Goal: Transaction & Acquisition: Purchase product/service

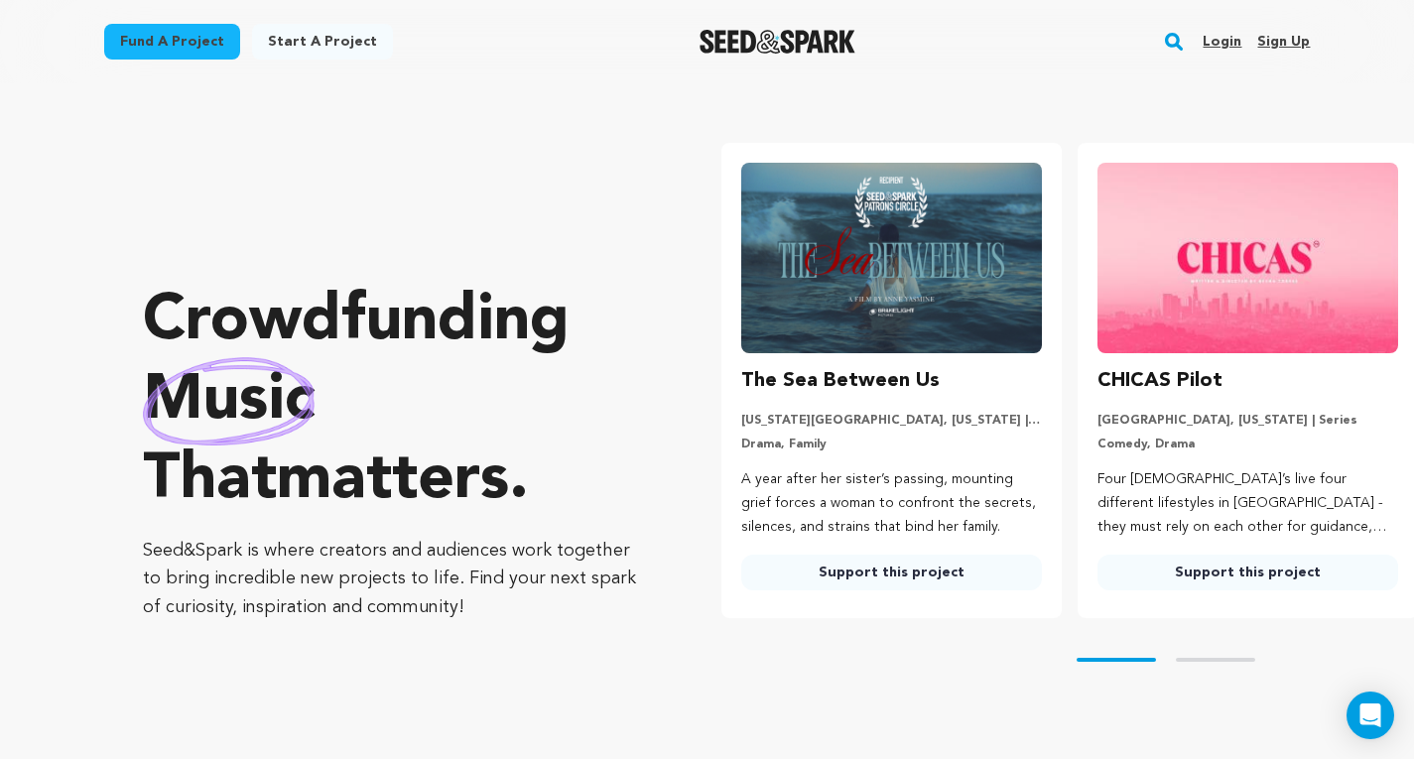
click at [1142, 42] on link "Login" at bounding box center [1221, 42] width 39 height 32
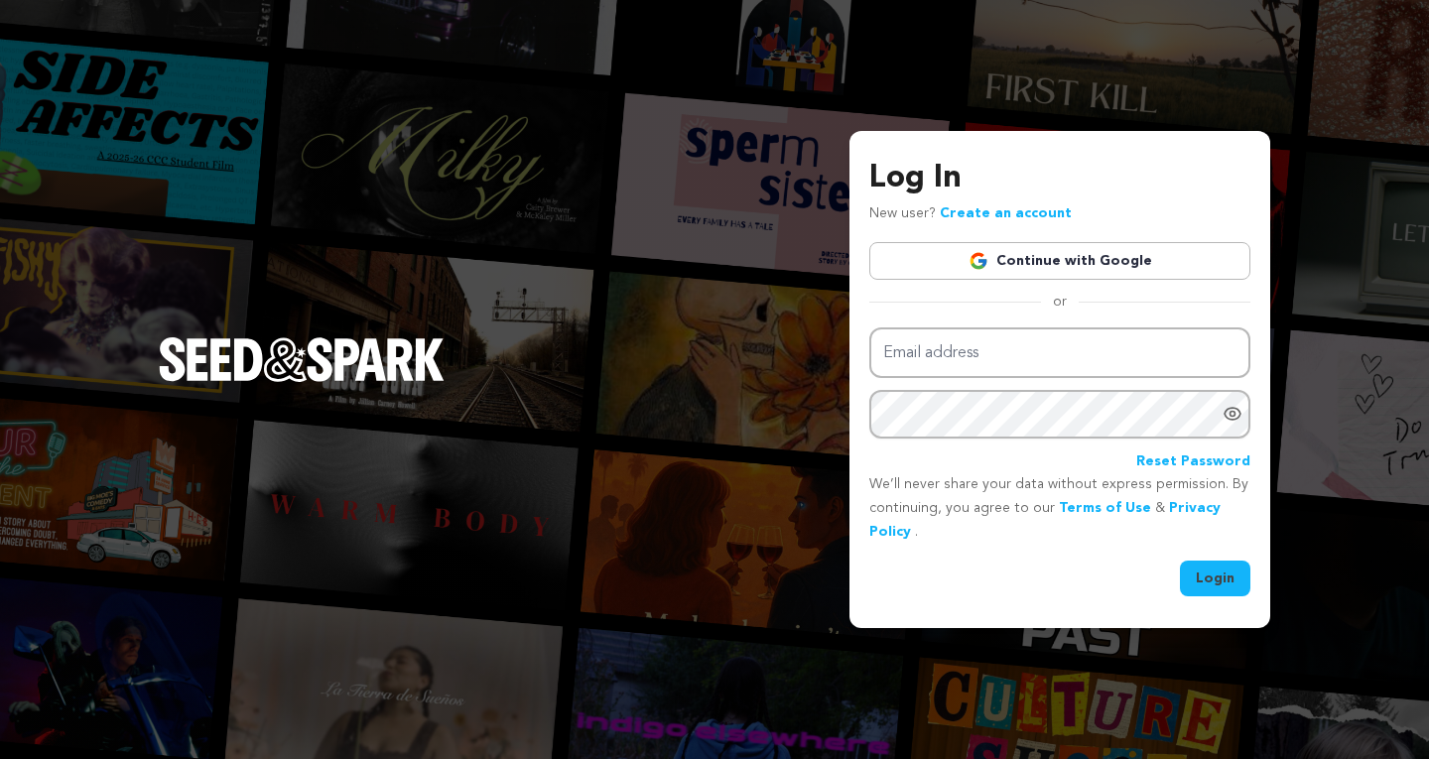
click at [1138, 263] on link "Continue with Google" at bounding box center [1059, 261] width 381 height 38
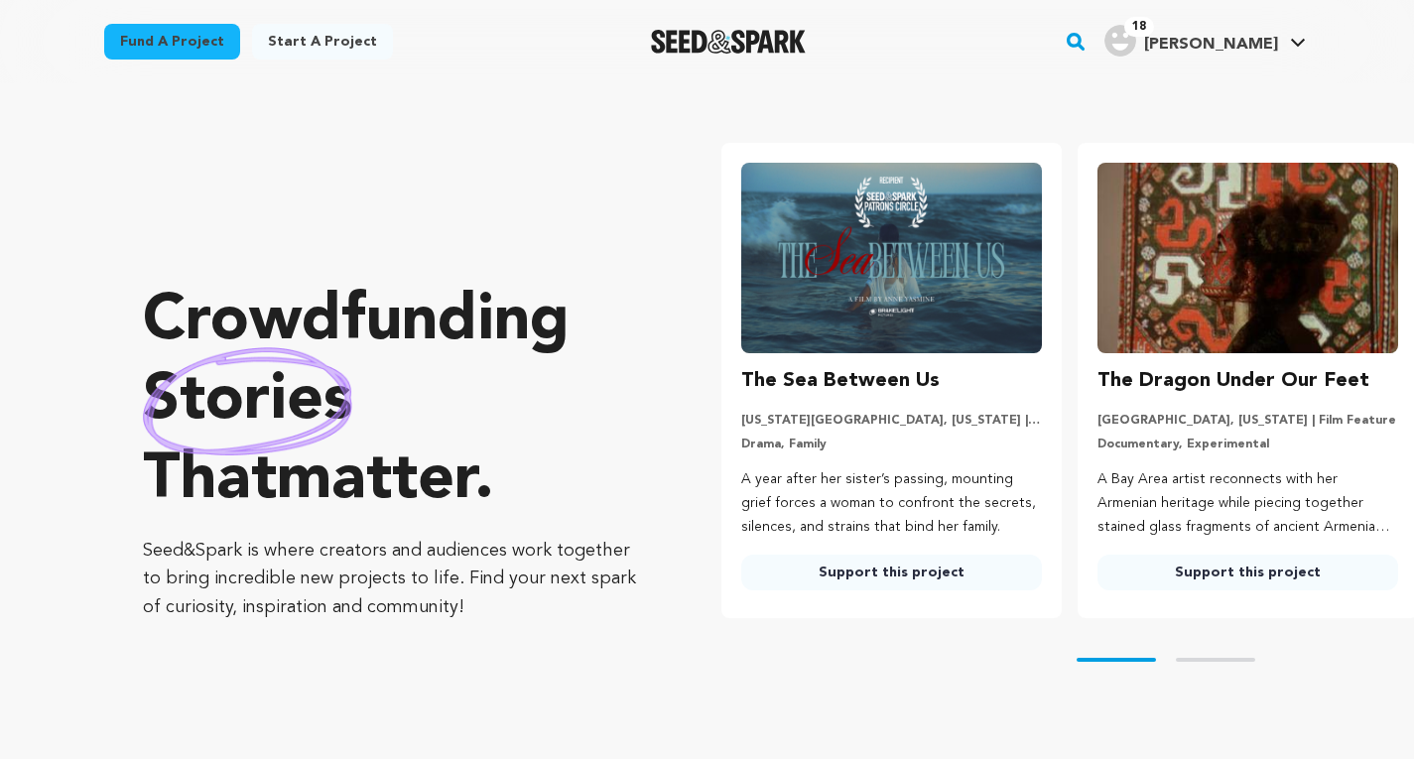
click at [1131, 248] on img at bounding box center [1247, 258] width 301 height 190
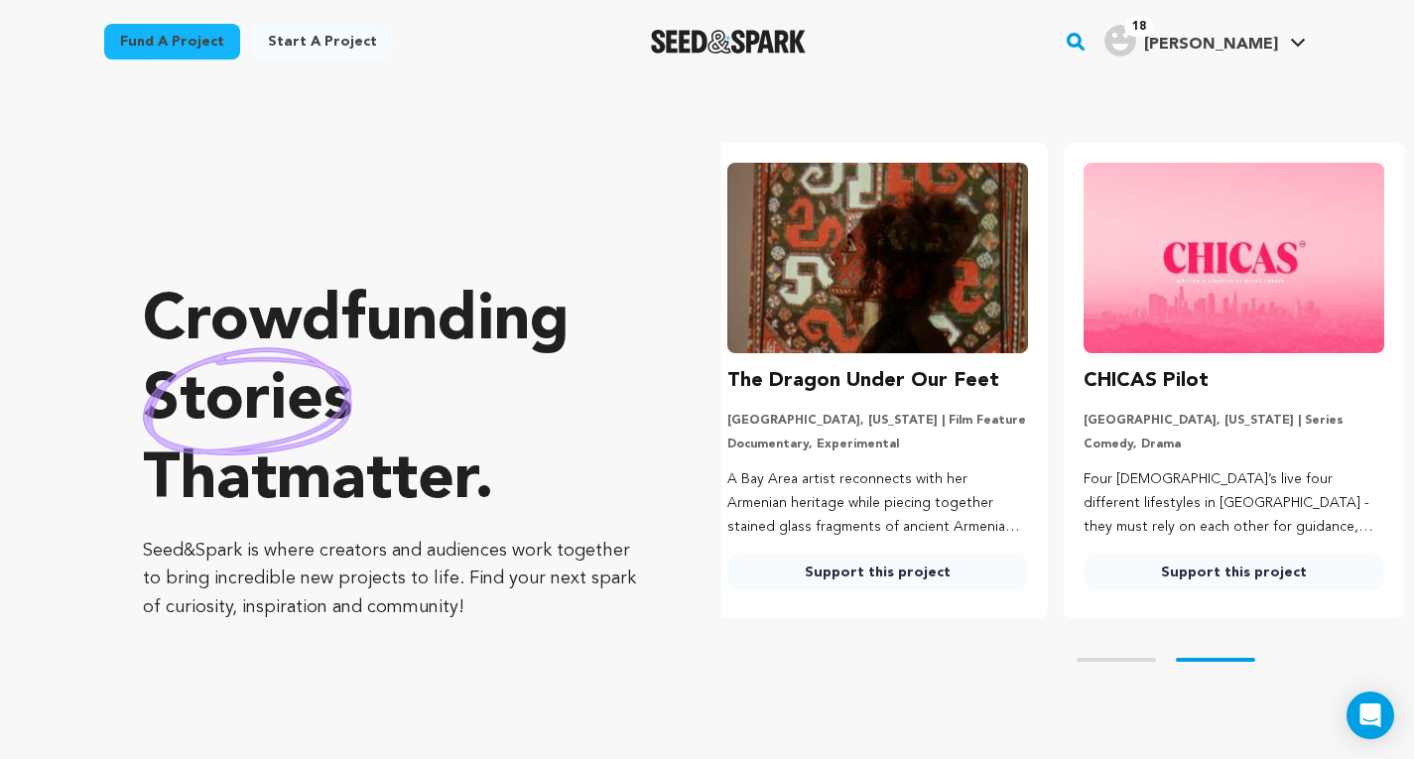
scroll to position [0, 372]
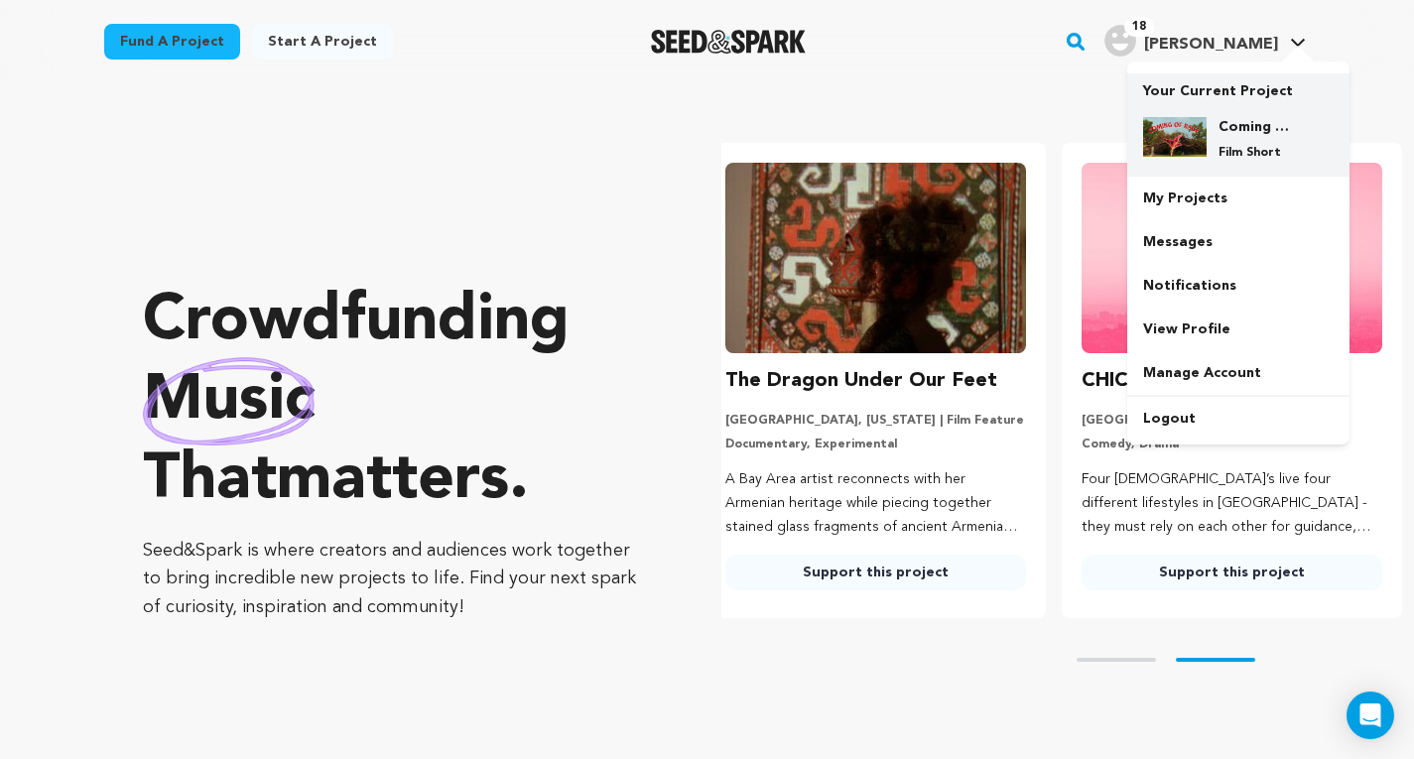
click at [1201, 130] on img at bounding box center [1174, 137] width 63 height 40
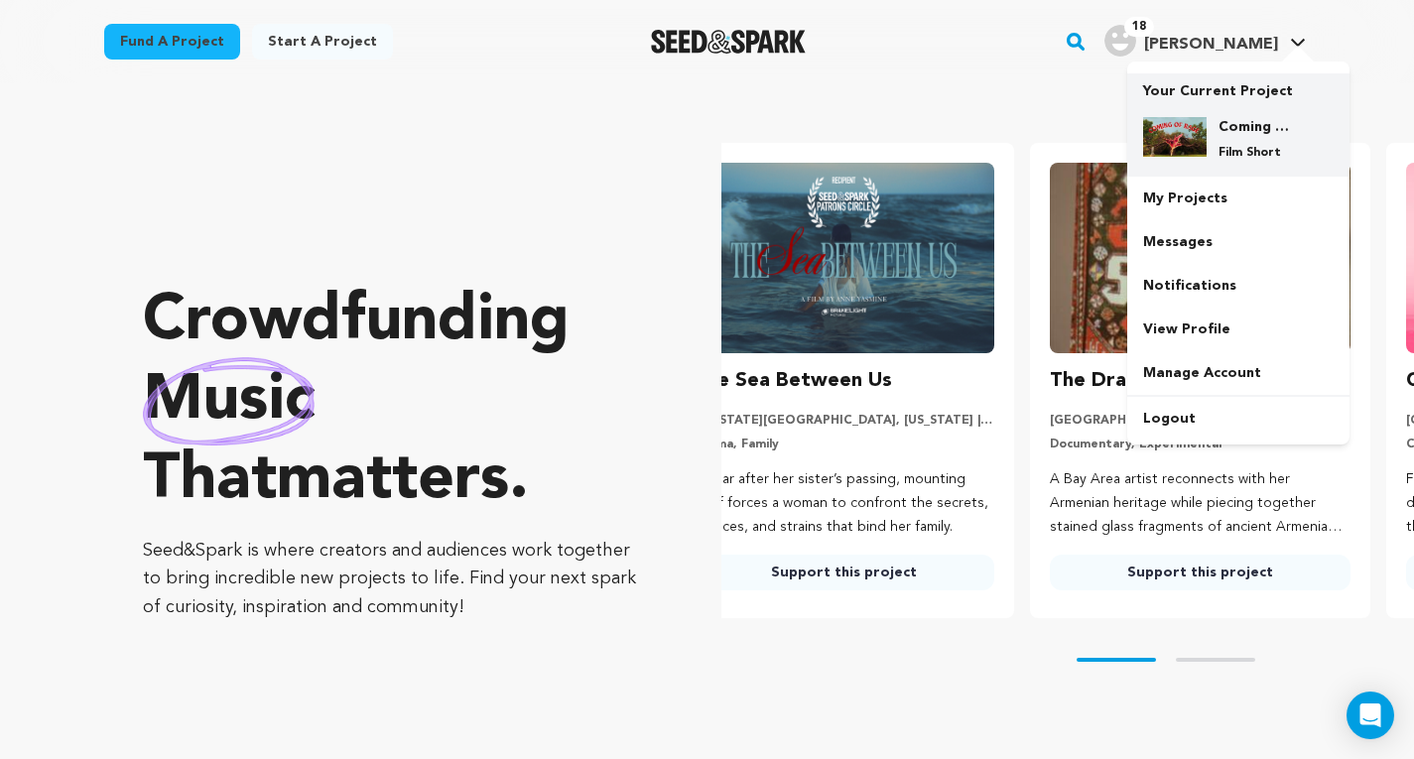
scroll to position [0, 0]
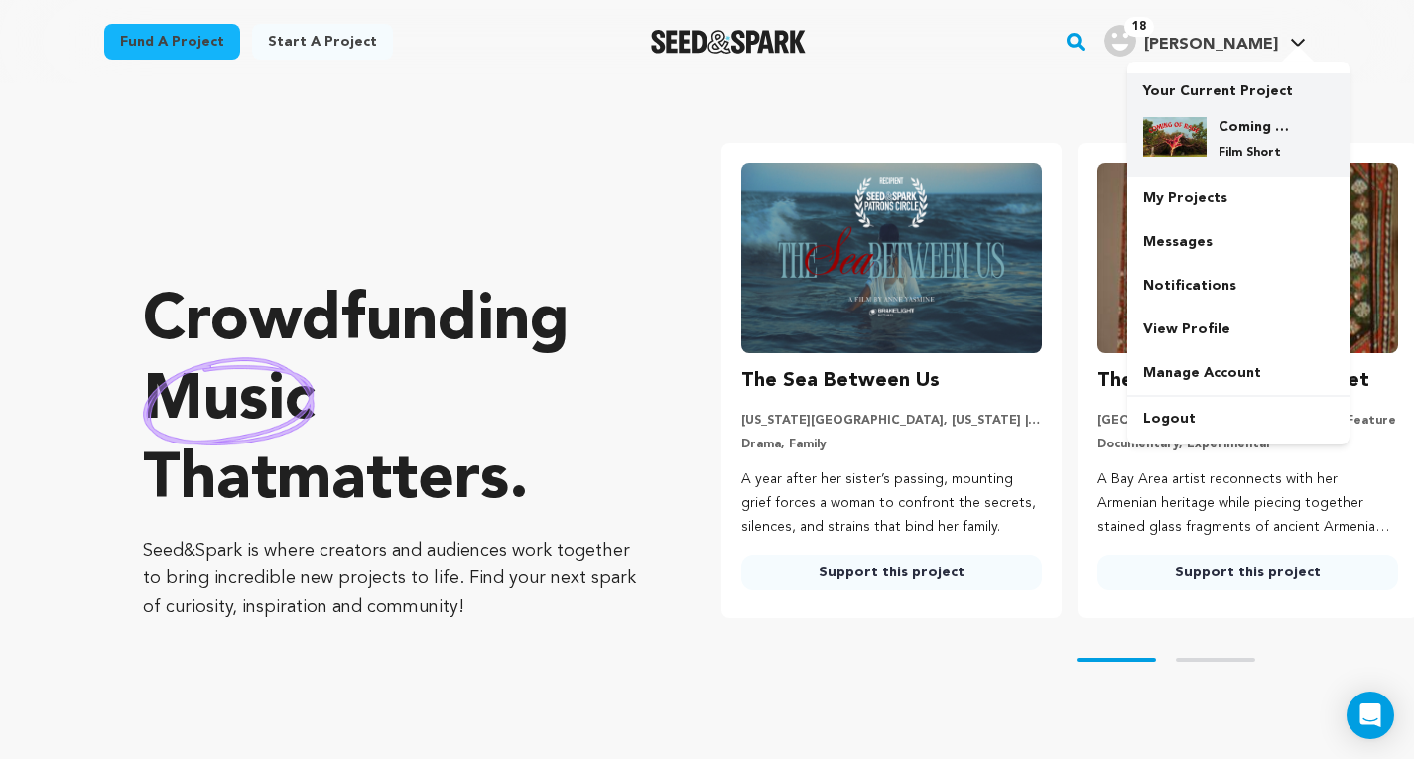
click at [1201, 130] on img at bounding box center [1174, 137] width 63 height 40
click at [1245, 151] on p "Film Short" at bounding box center [1253, 153] width 71 height 16
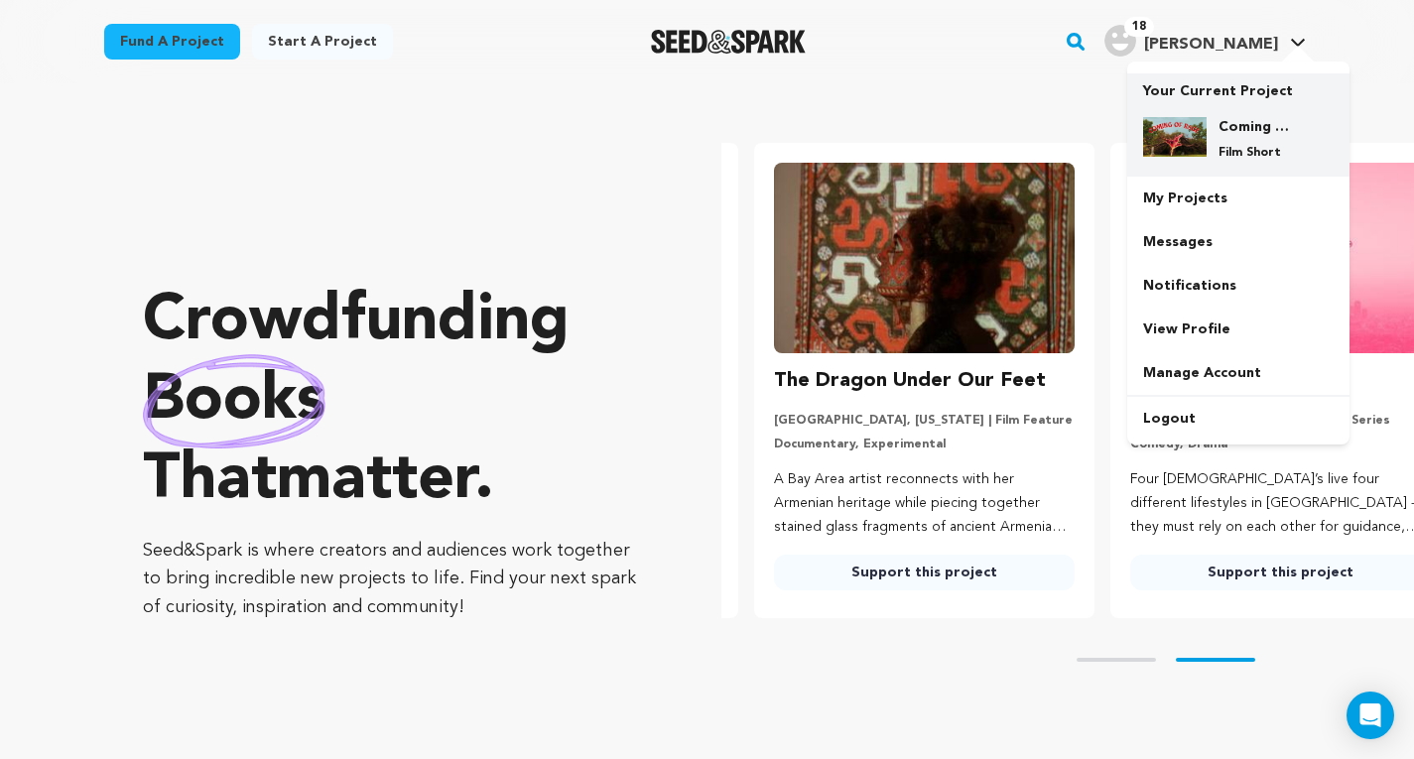
scroll to position [0, 372]
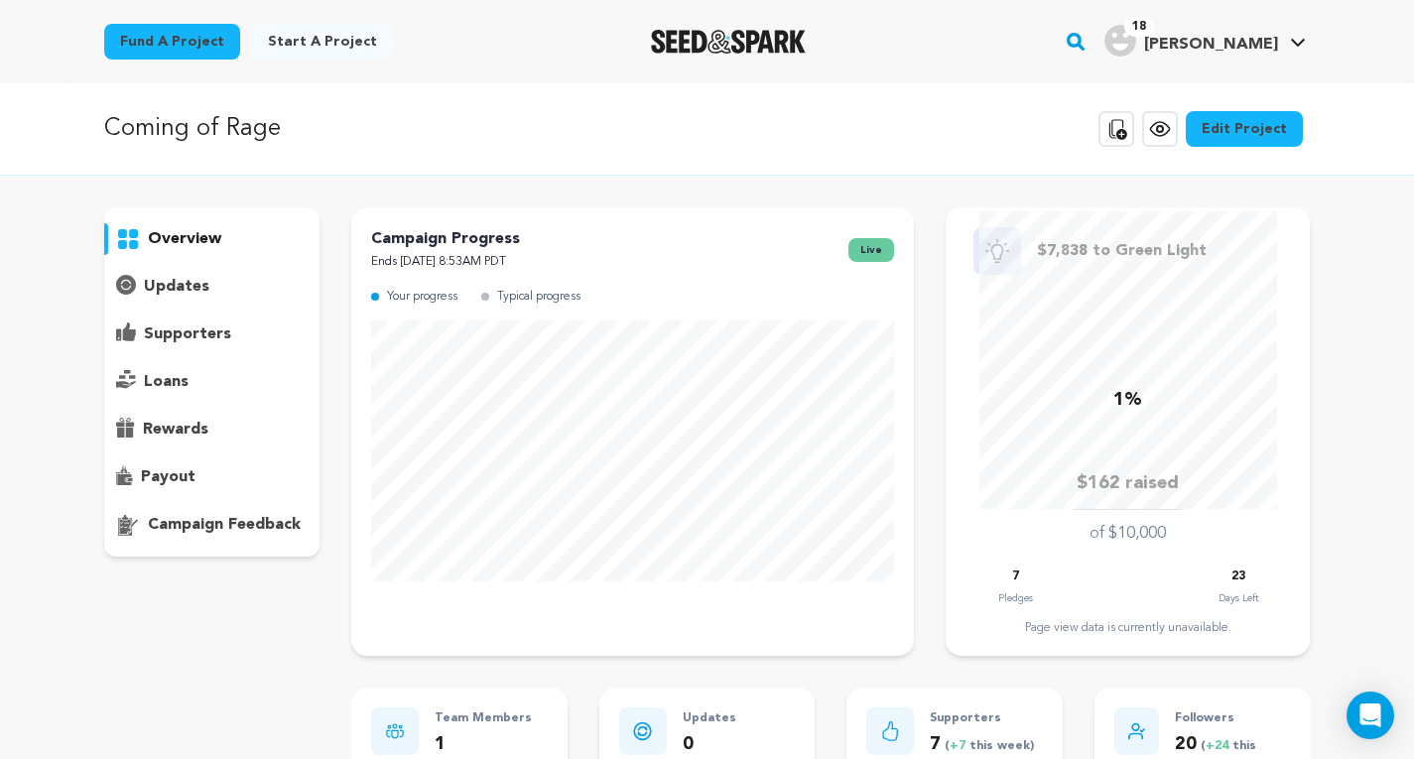
click at [1136, 33] on img "Adrianna A.'s Profile" at bounding box center [1120, 41] width 32 height 32
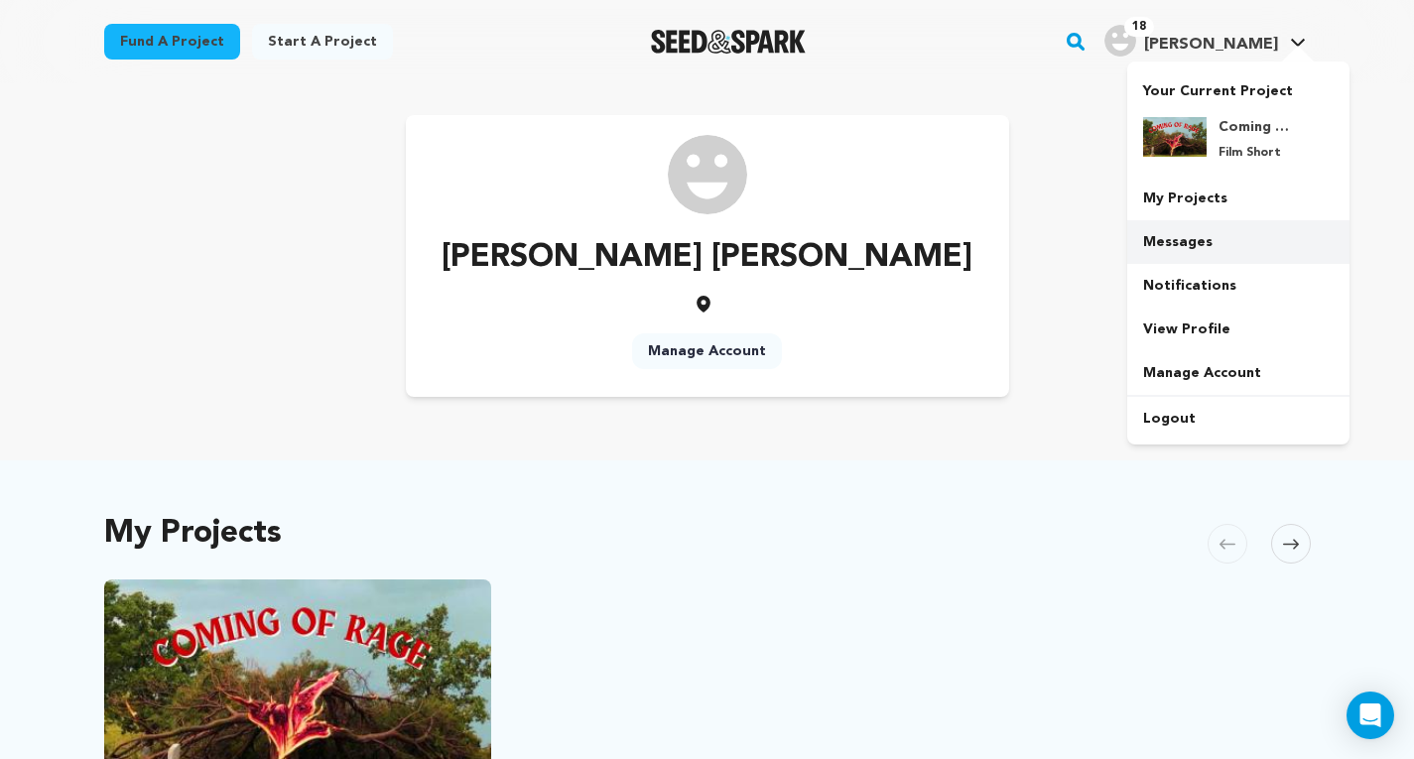
click at [1178, 244] on link "Messages" at bounding box center [1238, 242] width 222 height 44
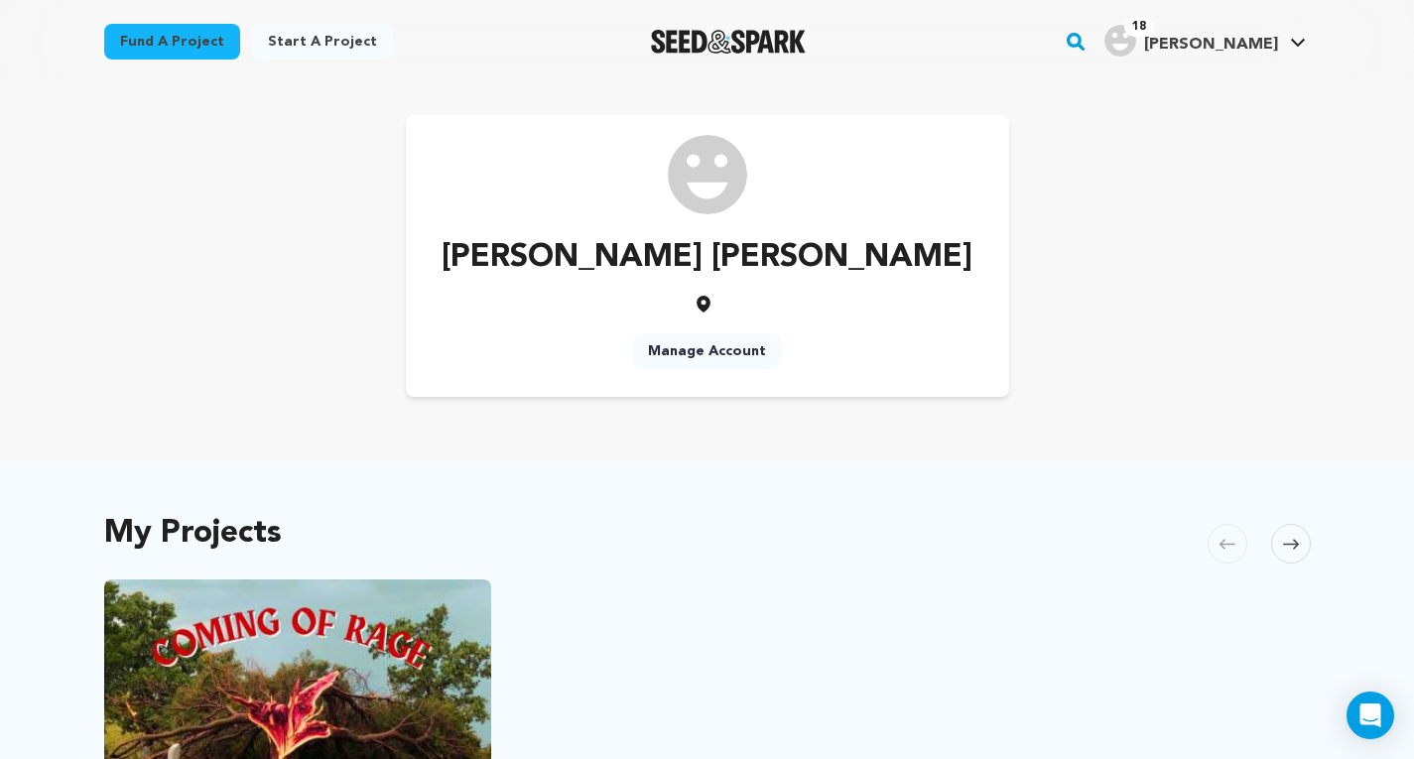
scroll to position [438, 0]
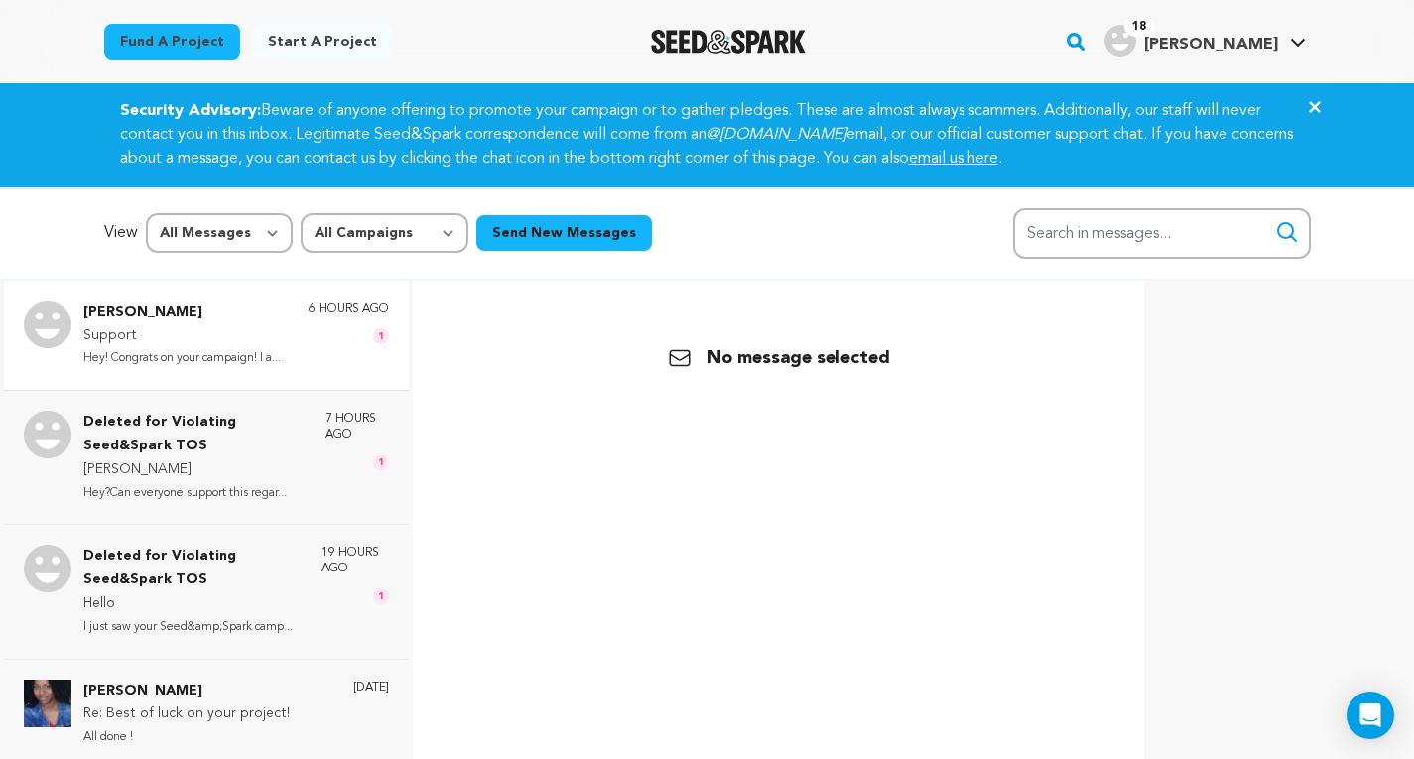
click at [90, 369] on p "Hey! Congrats on your campaign! I a..." at bounding box center [181, 358] width 197 height 23
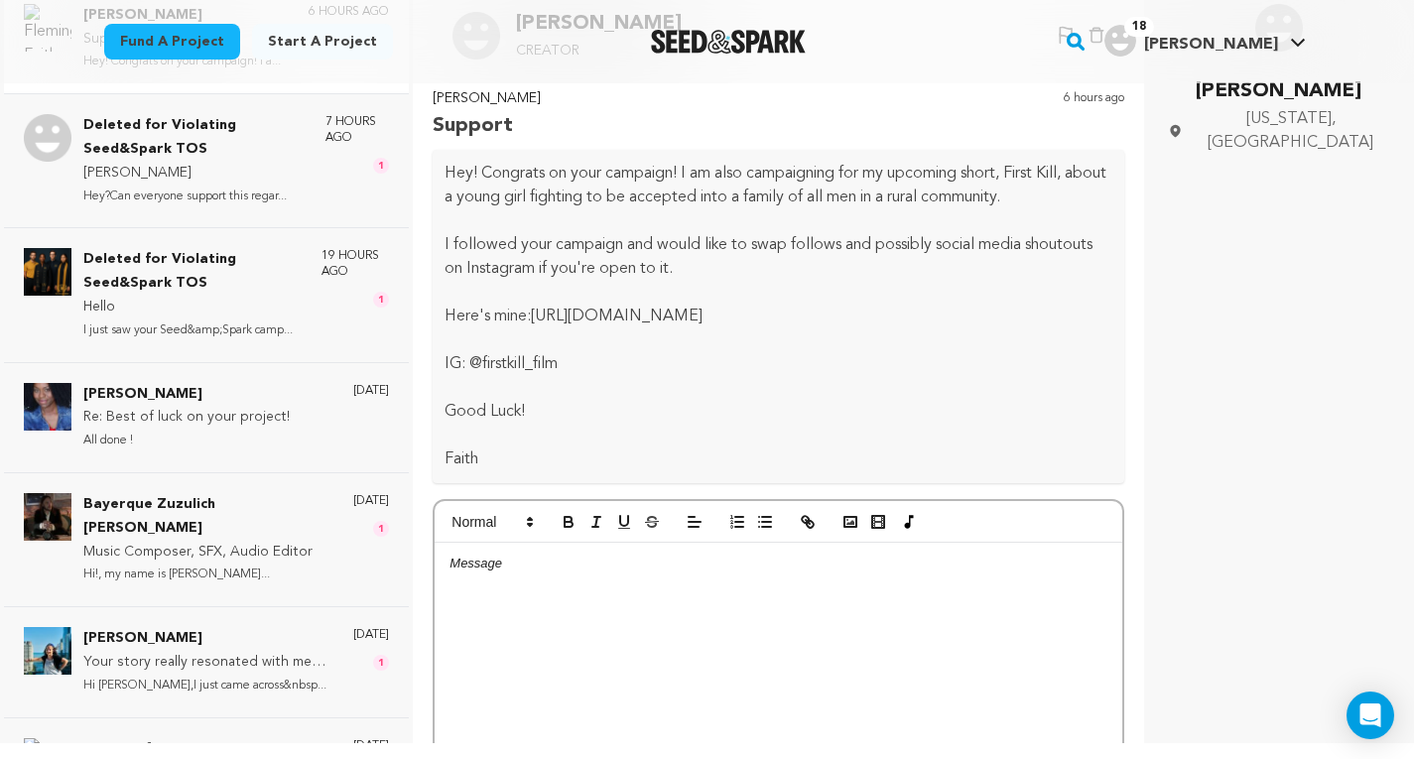
click at [512, 564] on p at bounding box center [778, 564] width 658 height 18
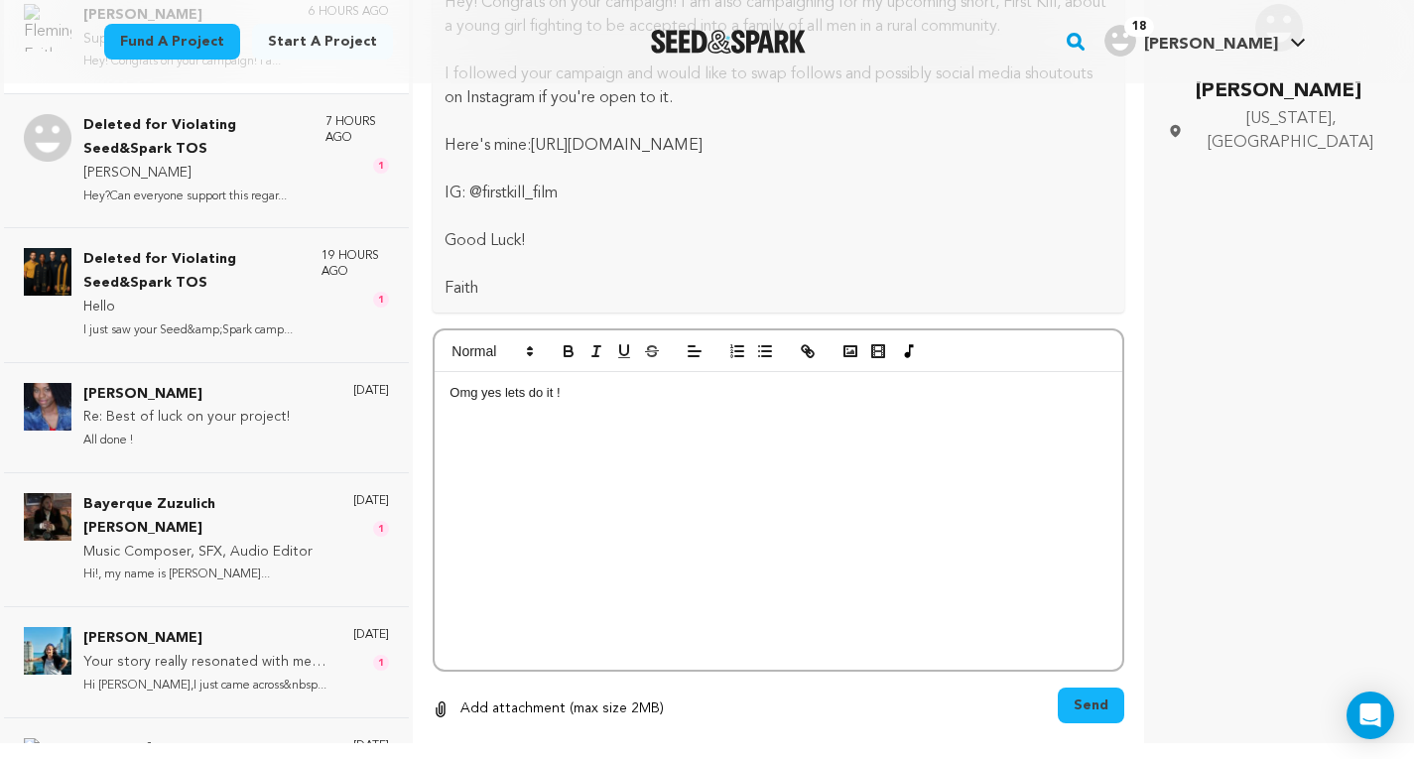
scroll to position [214, 0]
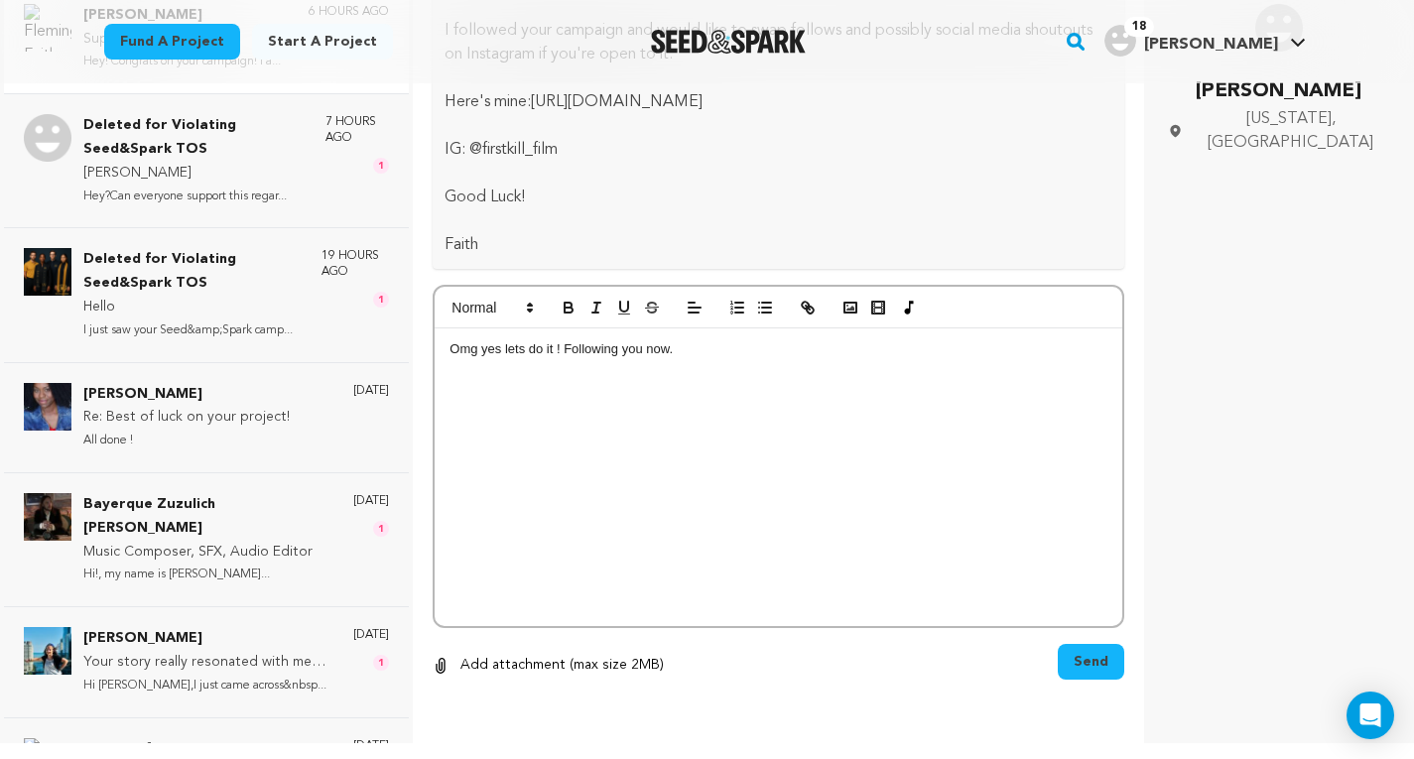
click at [1058, 660] on button "Send" at bounding box center [1091, 662] width 66 height 36
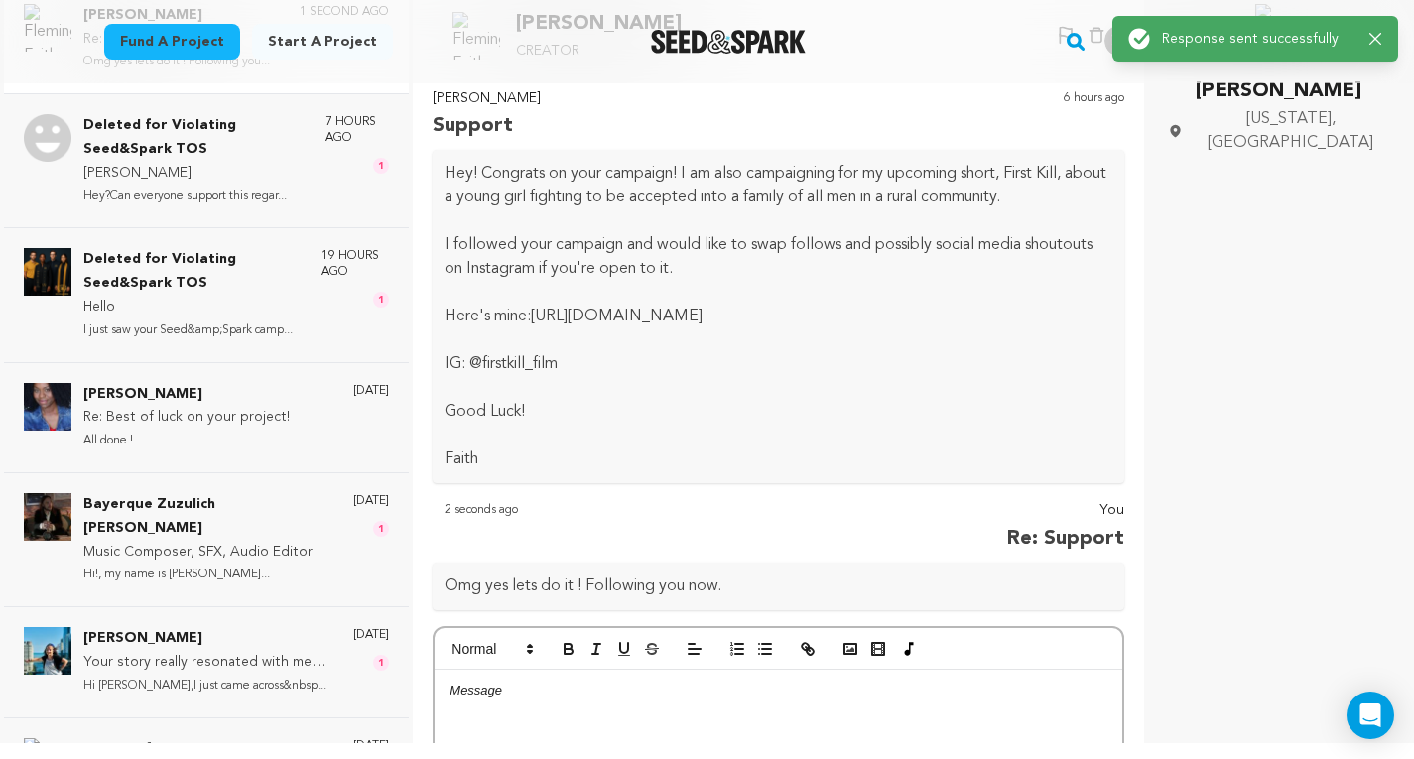
scroll to position [195, 0]
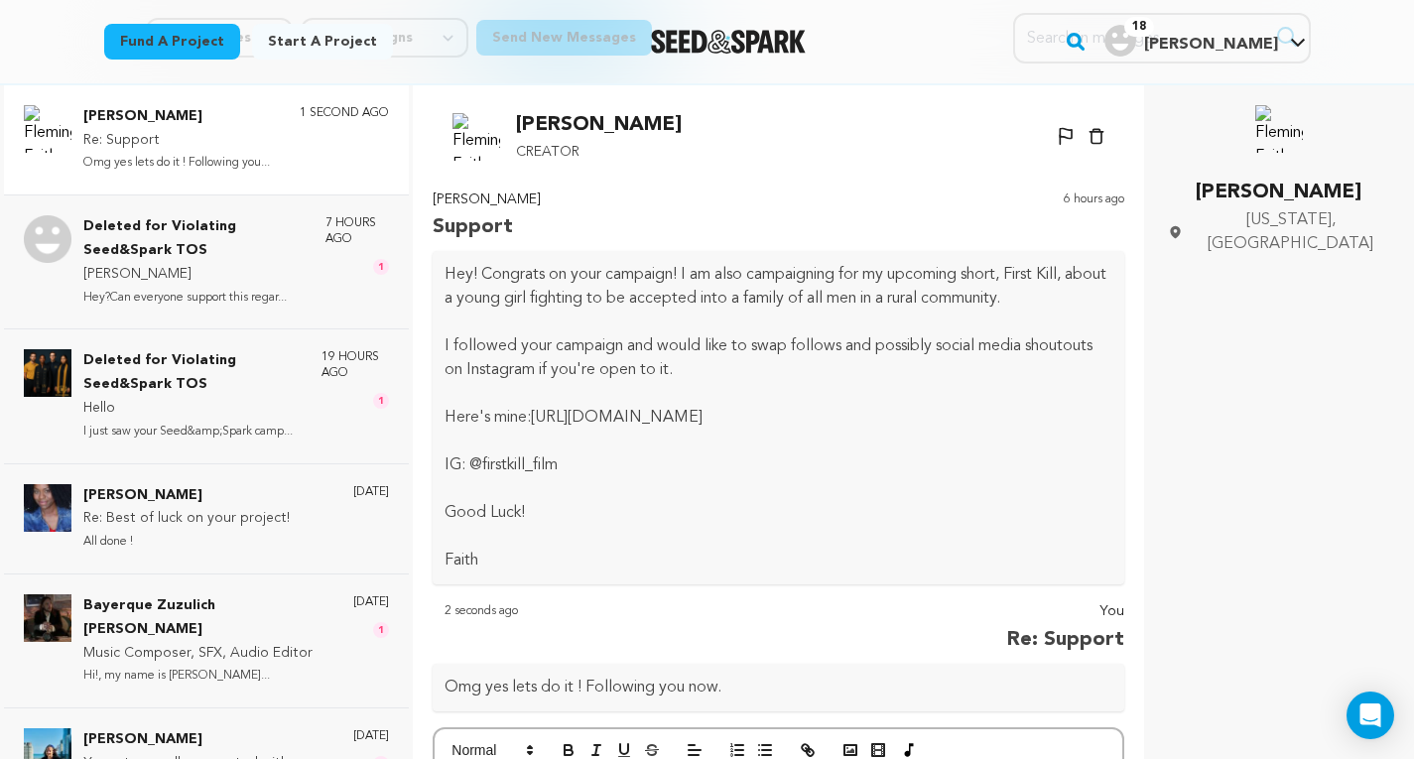
drag, startPoint x: 880, startPoint y: 414, endPoint x: 539, endPoint y: 427, distance: 341.5
click at [539, 427] on p "Here's mine: https://seedandspark.com/fund/first-kill-1#story" at bounding box center [778, 418] width 668 height 24
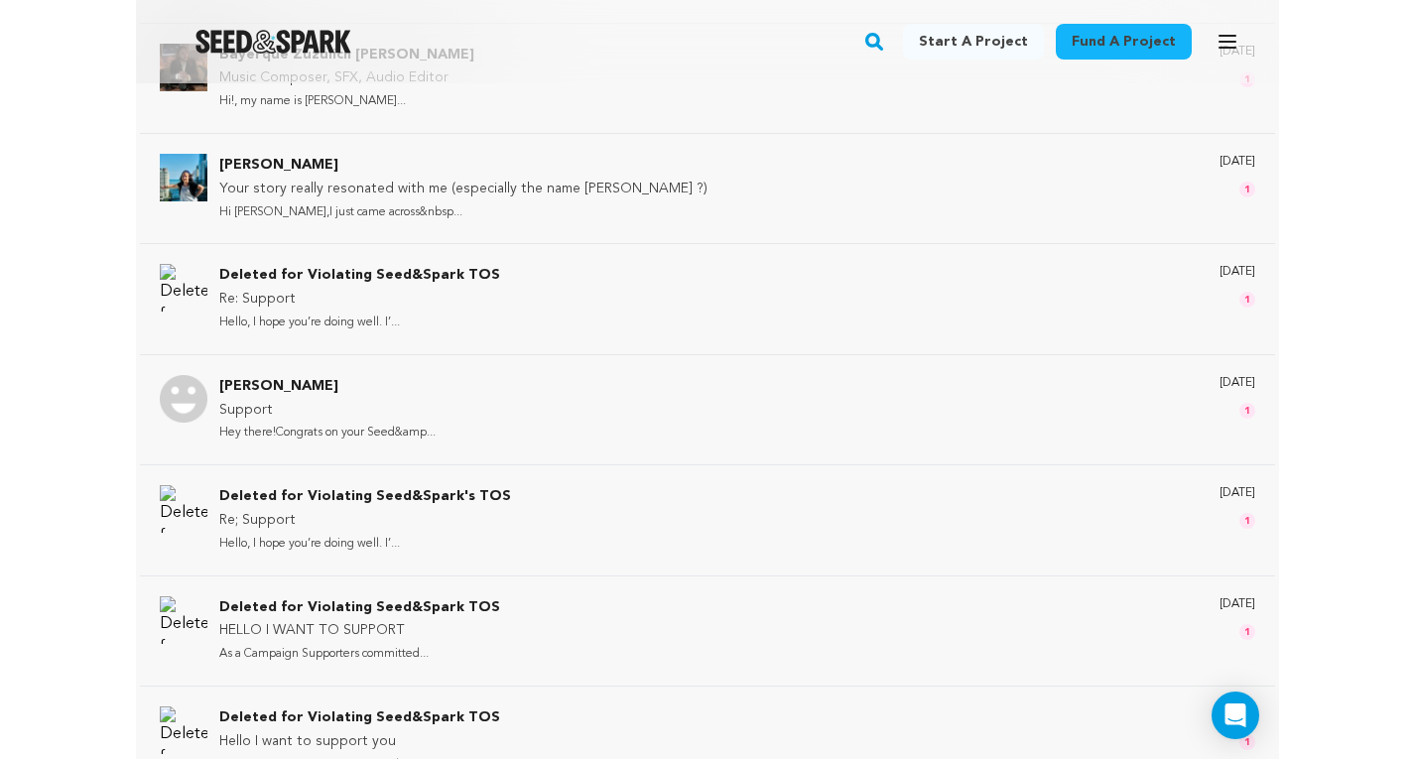
scroll to position [0, 0]
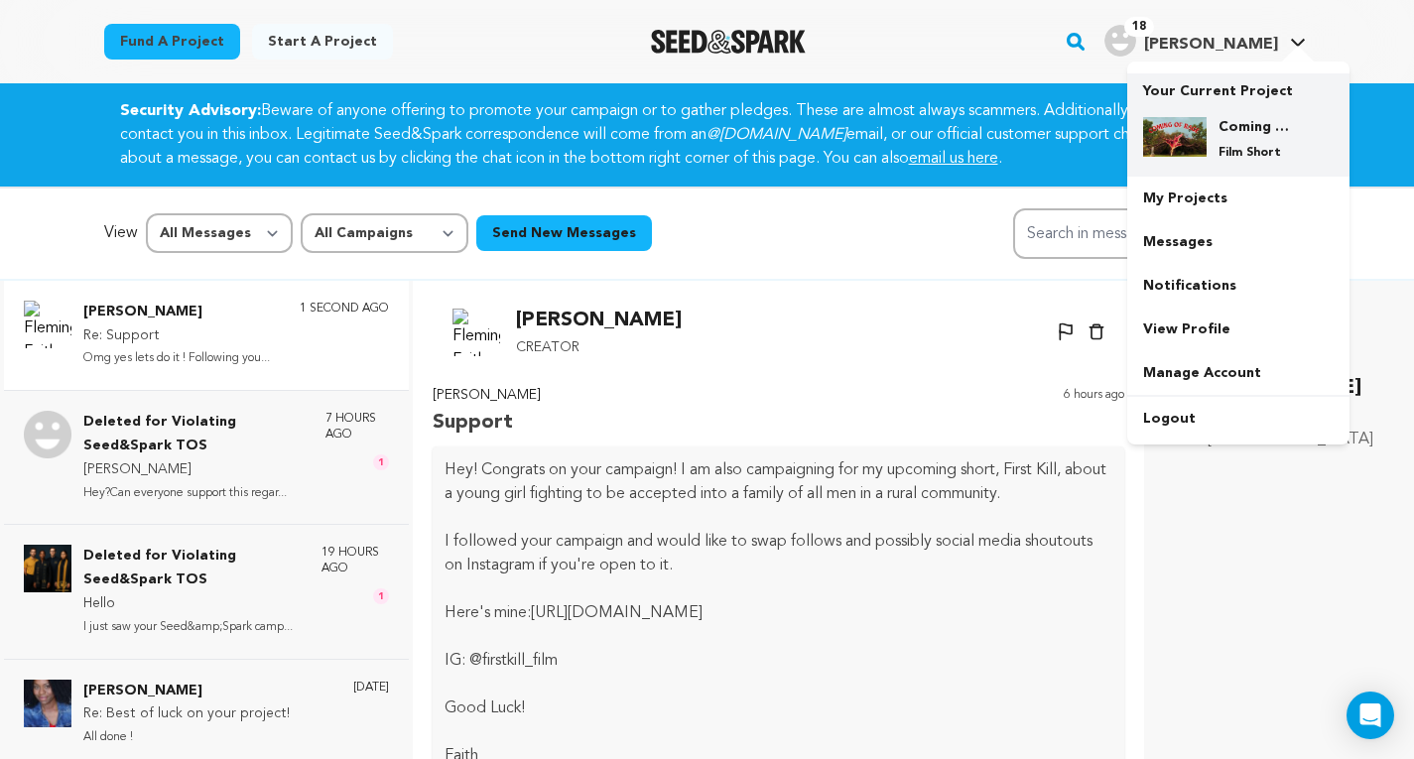
click at [1245, 116] on div "Coming of Rage Film Short" at bounding box center [1238, 138] width 190 height 75
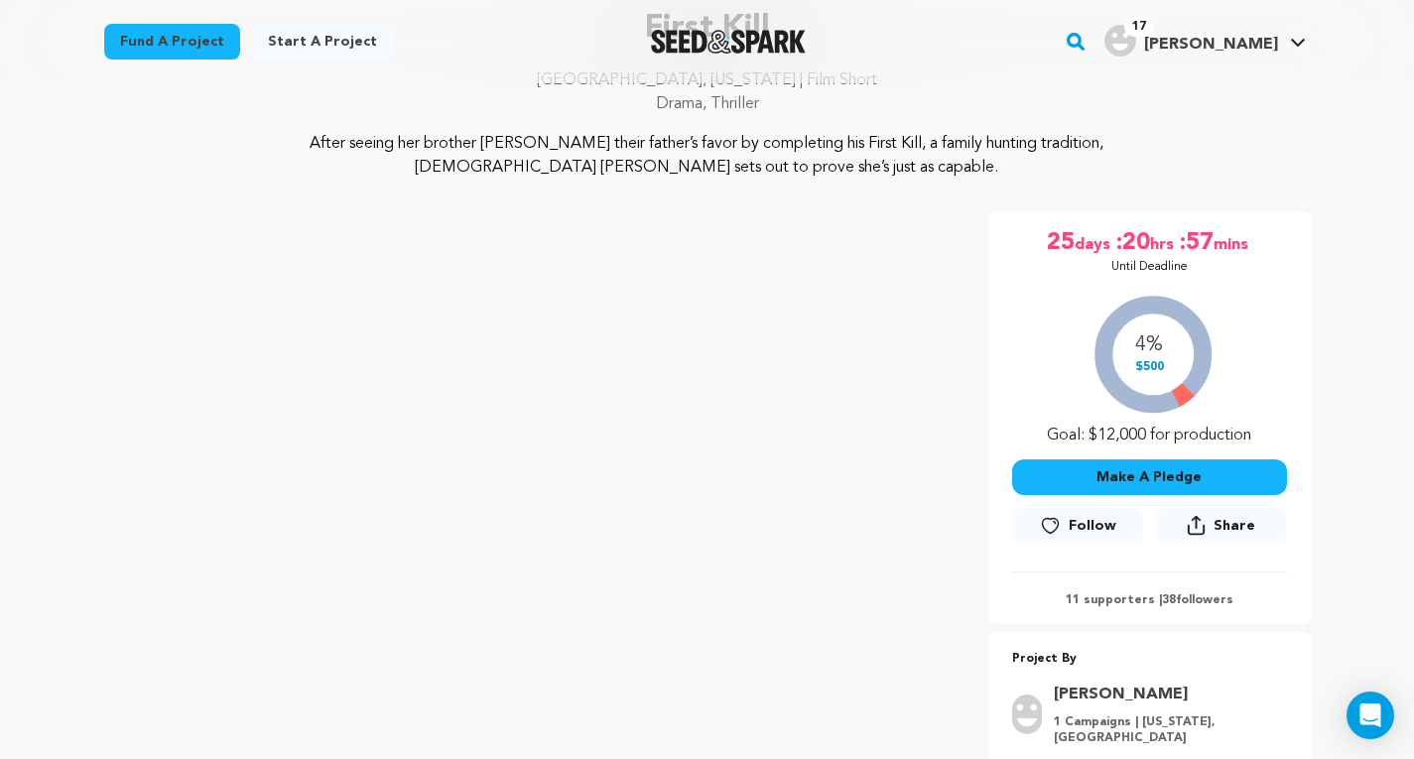
scroll to position [171, 0]
click at [1098, 512] on button "Follow" at bounding box center [1077, 525] width 131 height 36
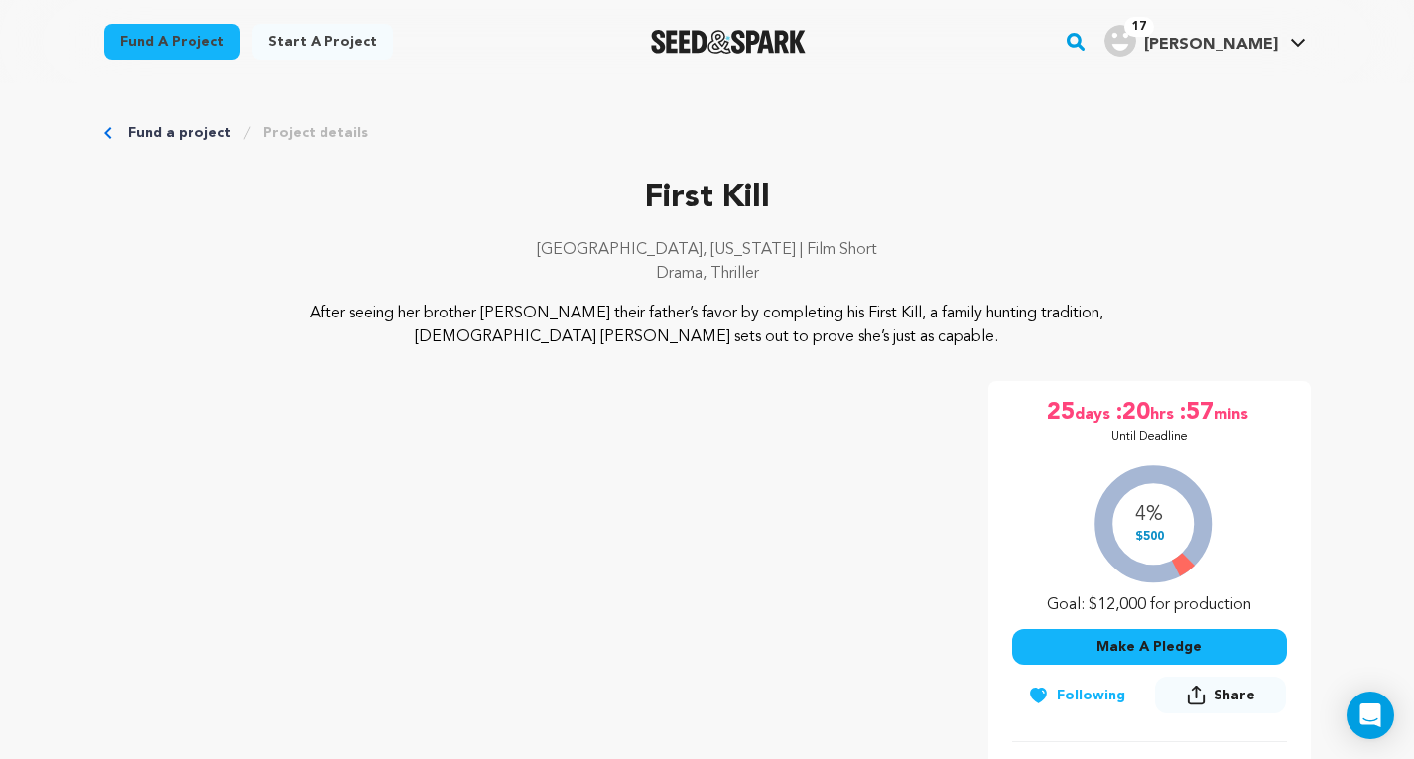
scroll to position [26, 0]
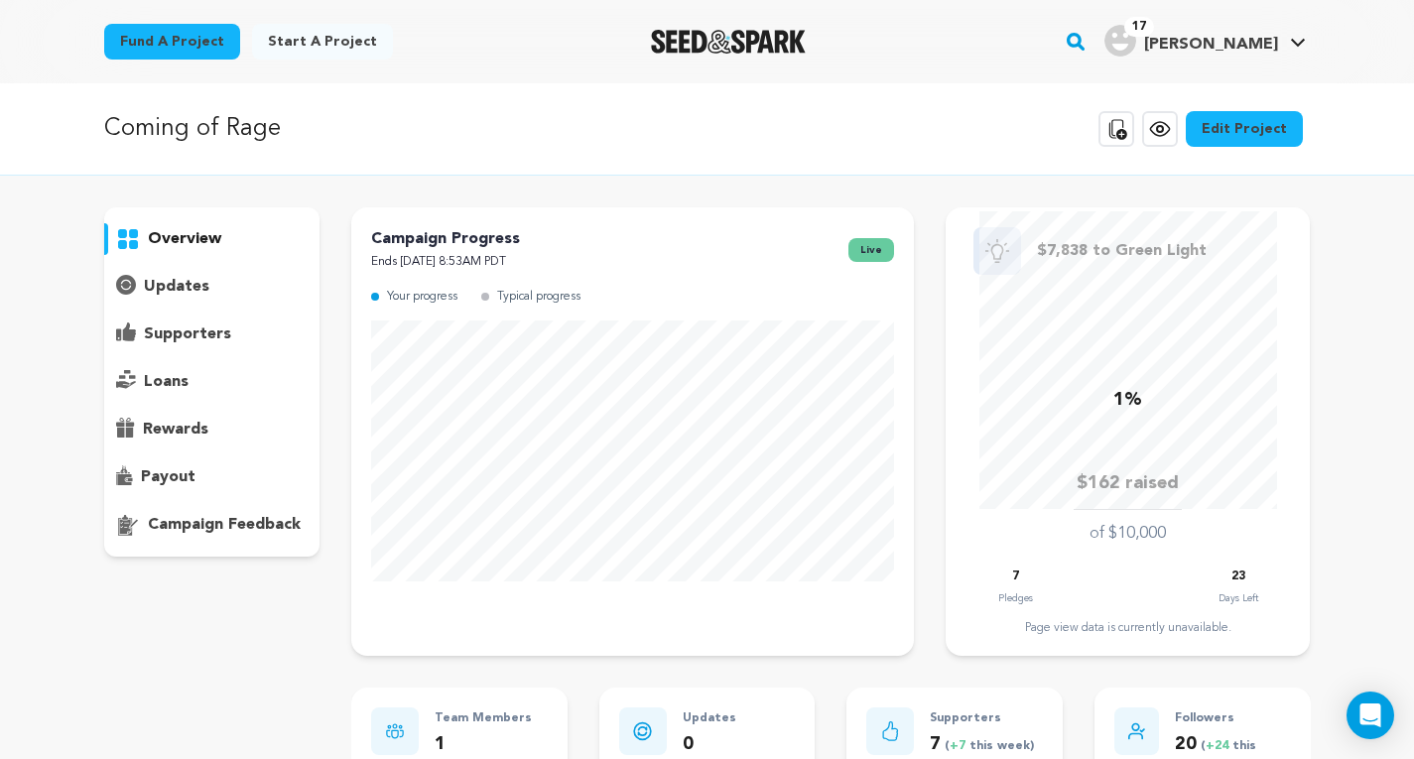
click at [1161, 126] on icon at bounding box center [1160, 129] width 24 height 24
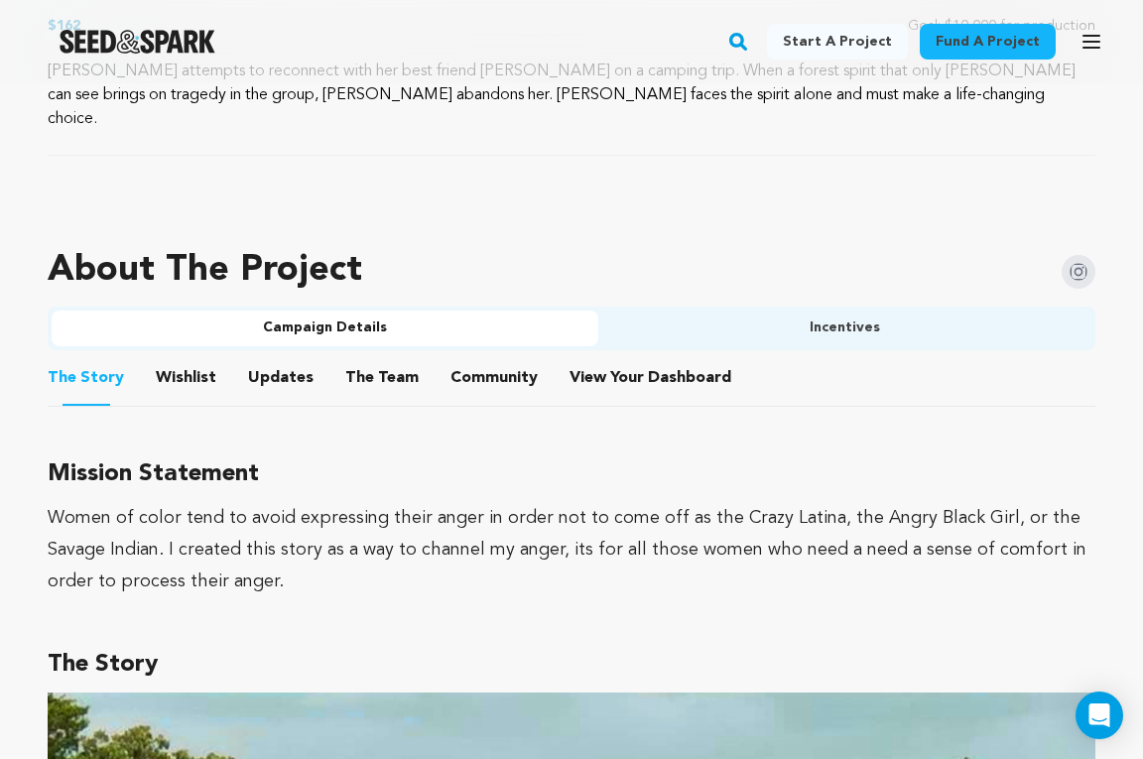
scroll to position [1094, 0]
click at [869, 310] on button "Incentives" at bounding box center [844, 328] width 493 height 36
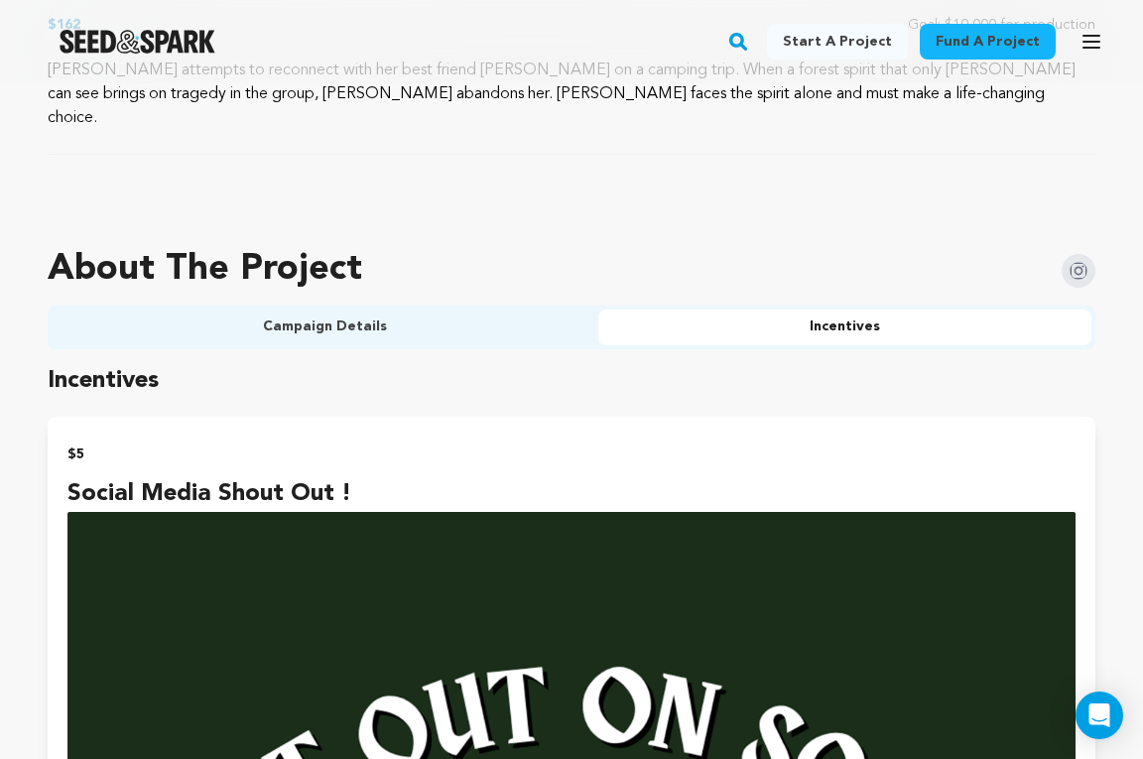
click at [869, 310] on button "Incentives" at bounding box center [844, 328] width 493 height 36
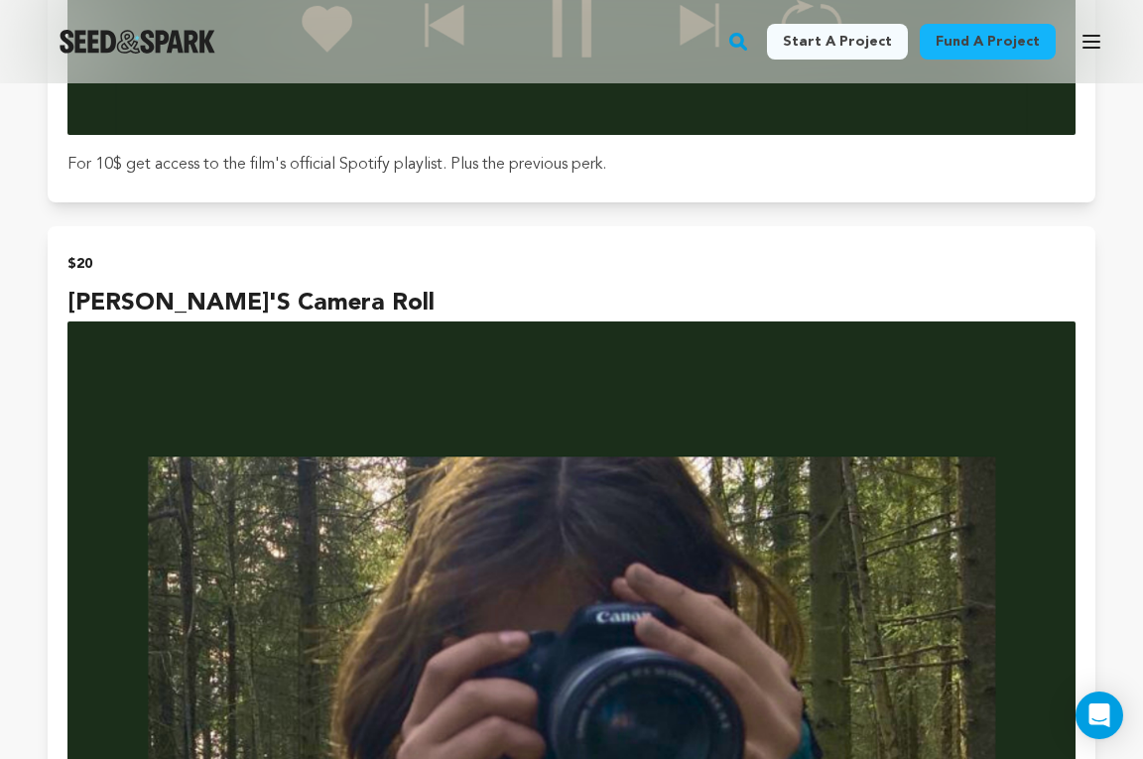
scroll to position [3673, 0]
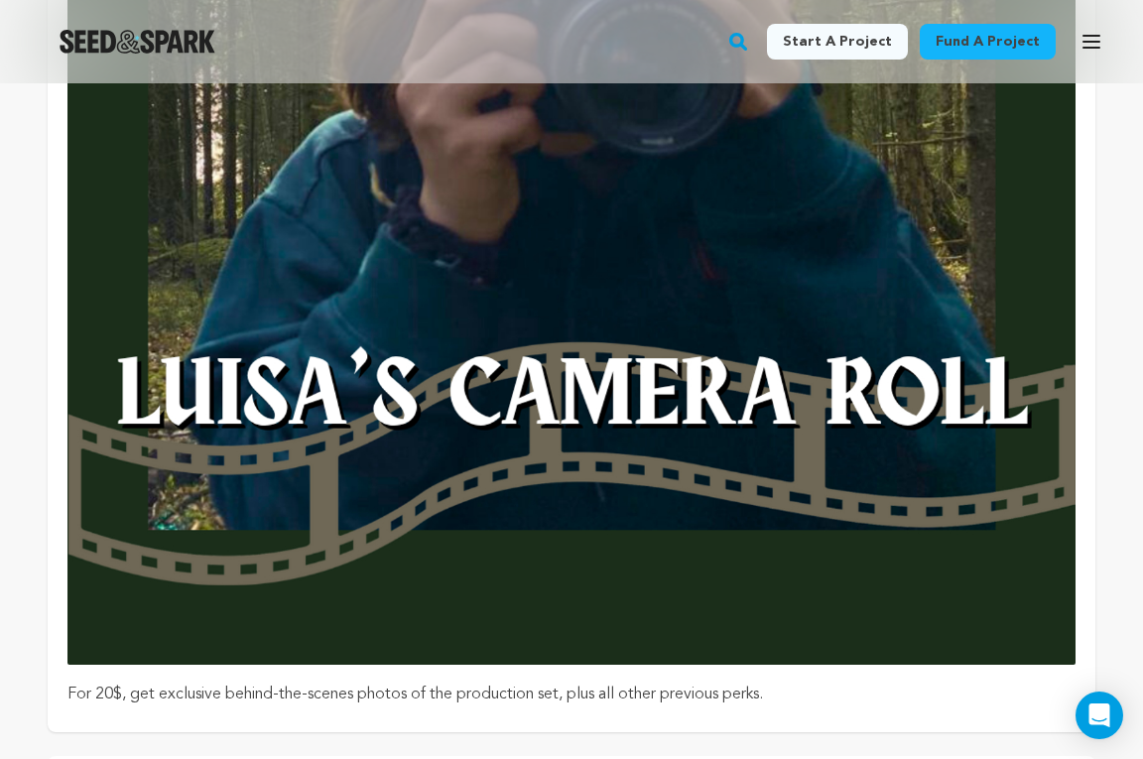
scroll to position [4352, 0]
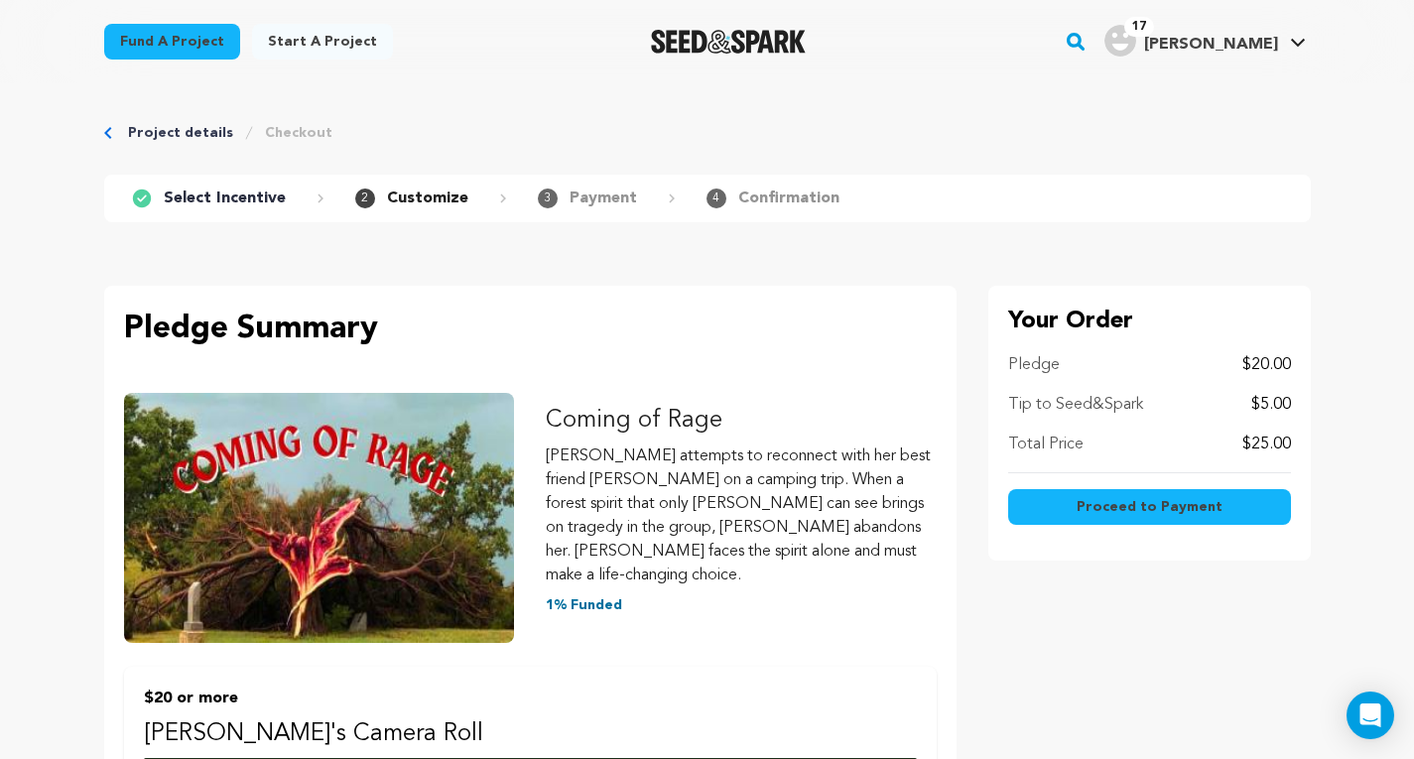
drag, startPoint x: 256, startPoint y: 390, endPoint x: 836, endPoint y: 446, distance: 583.1
click at [836, 446] on p "[PERSON_NAME] attempts to reconnect with her best friend [PERSON_NAME] on a cam…" at bounding box center [741, 515] width 391 height 143
click at [111, 140] on div "Project details Checkout" at bounding box center [707, 133] width 1206 height 20
click at [108, 133] on icon "Breadcrumb" at bounding box center [108, 133] width 8 height 12
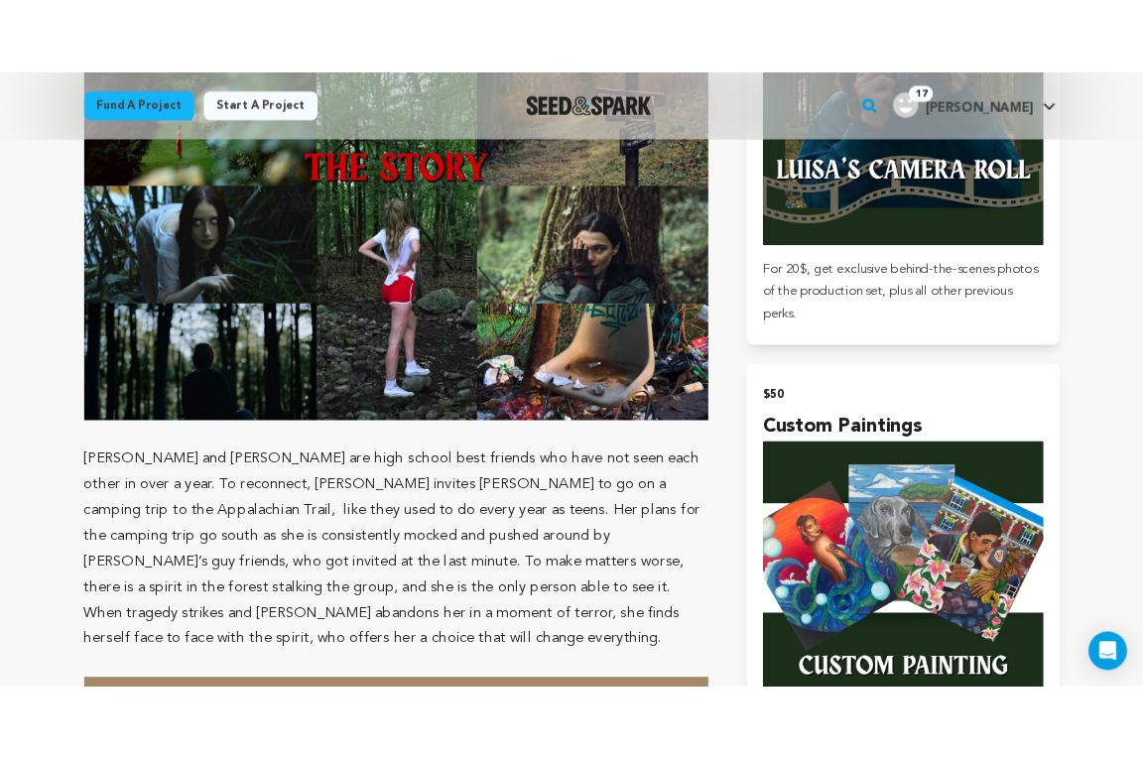
scroll to position [2797, 0]
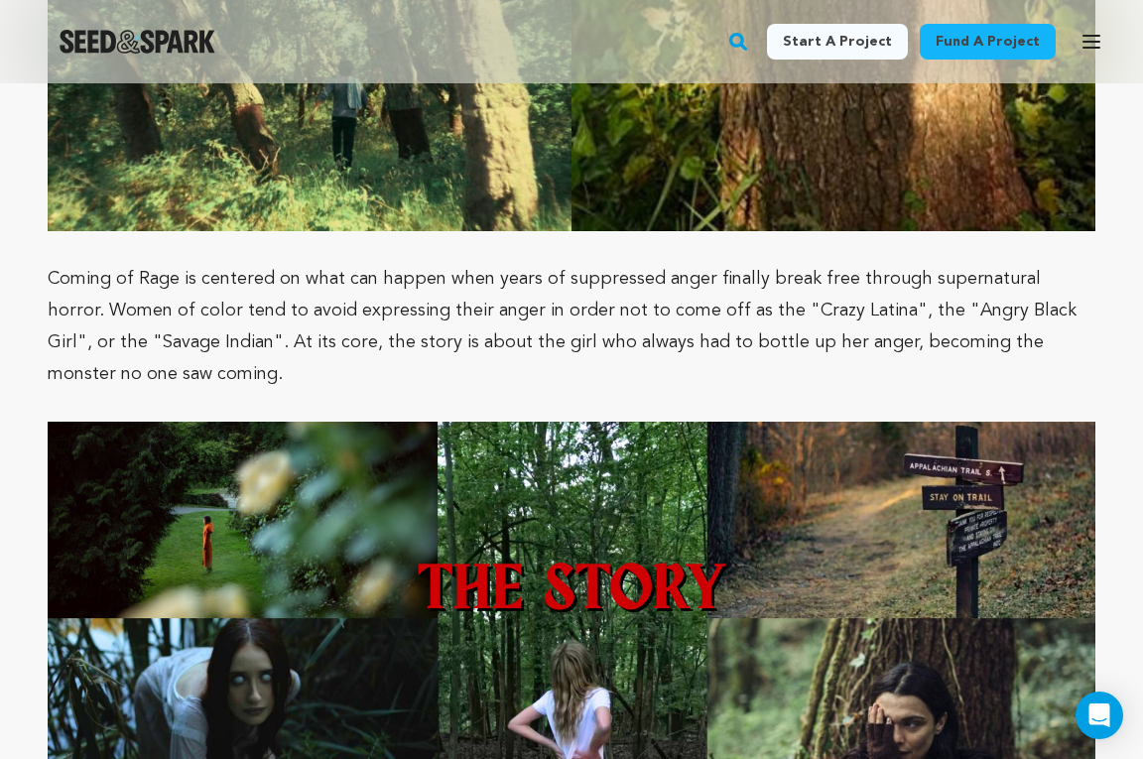
click at [940, 392] on p at bounding box center [572, 406] width 1048 height 32
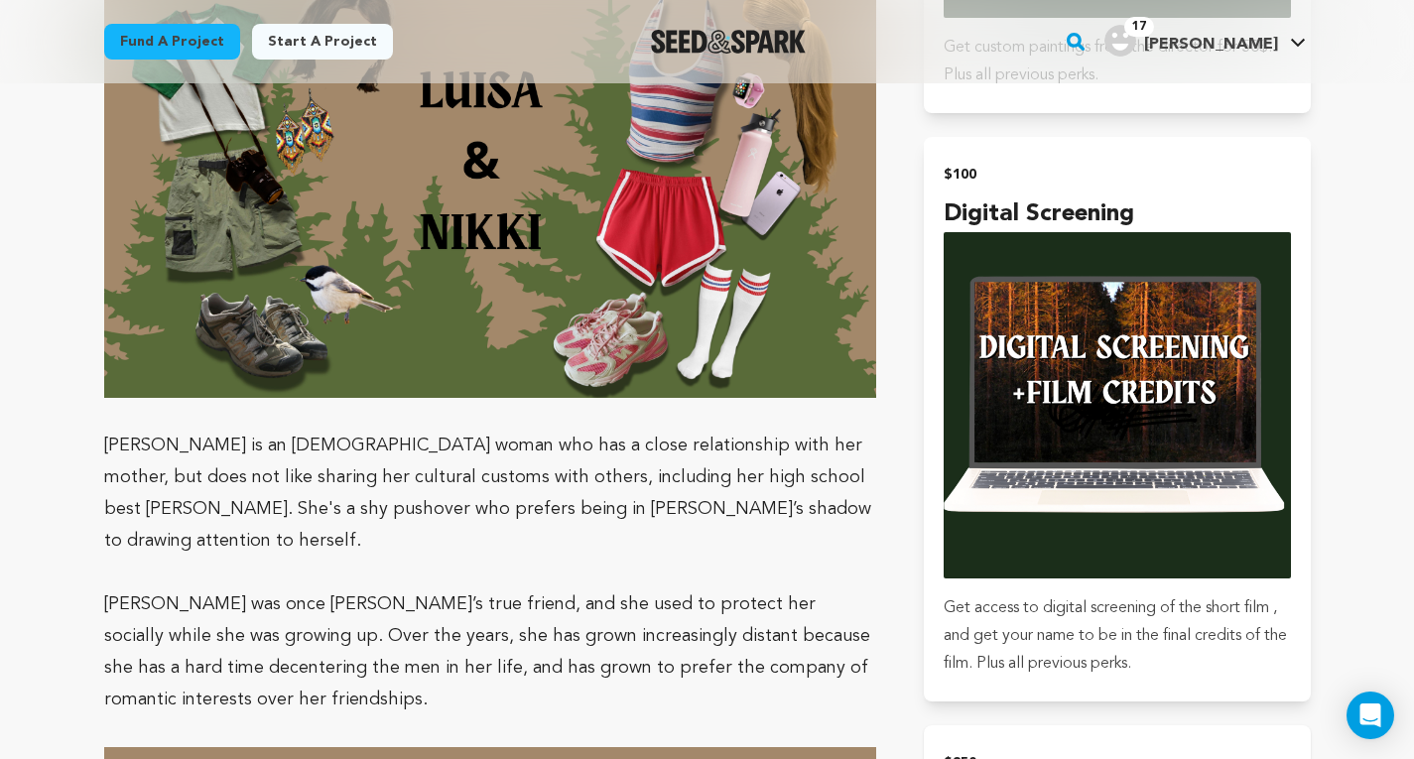
scroll to position [3544, 0]
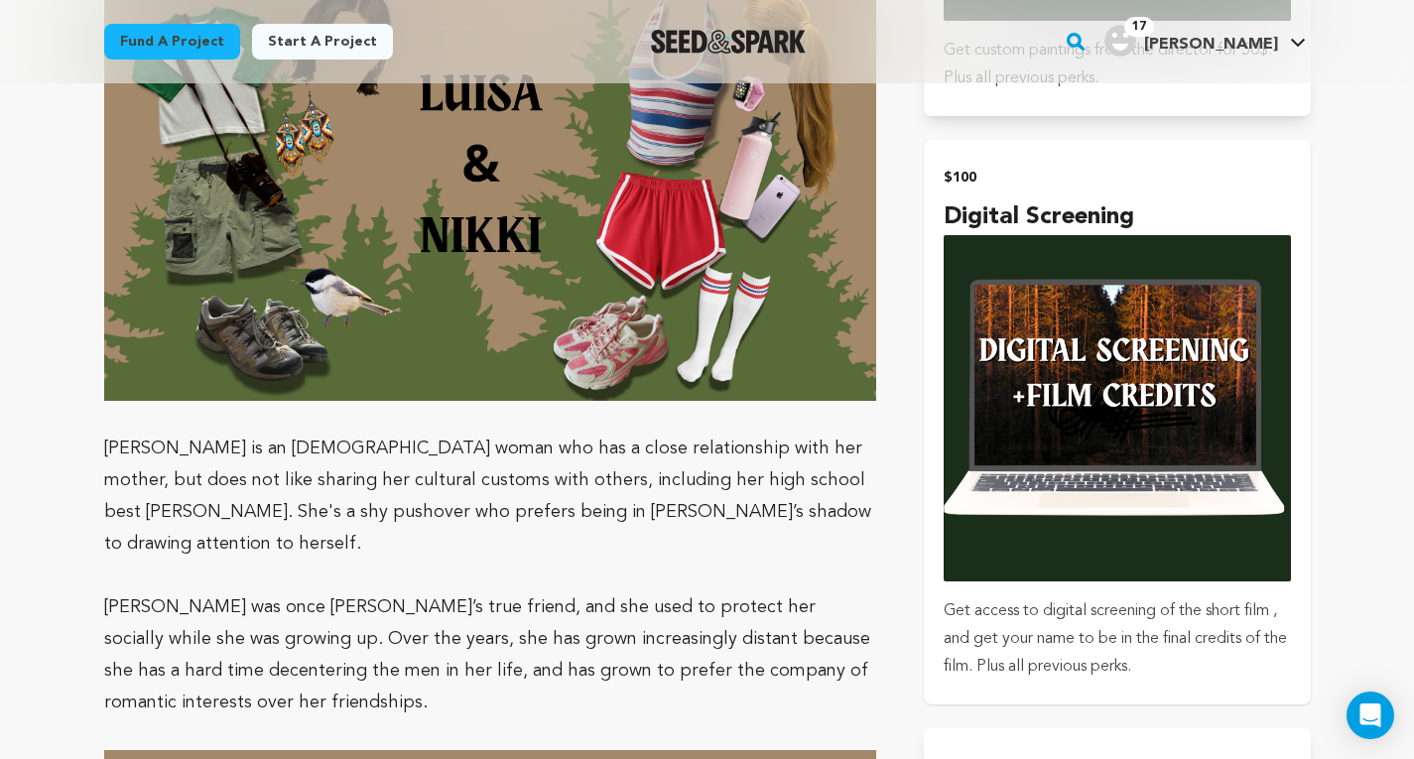
click at [1082, 597] on p "Get access to digital screening of the short film , and get your name to be in …" at bounding box center [1116, 638] width 346 height 83
